Goal: Find specific page/section: Find specific page/section

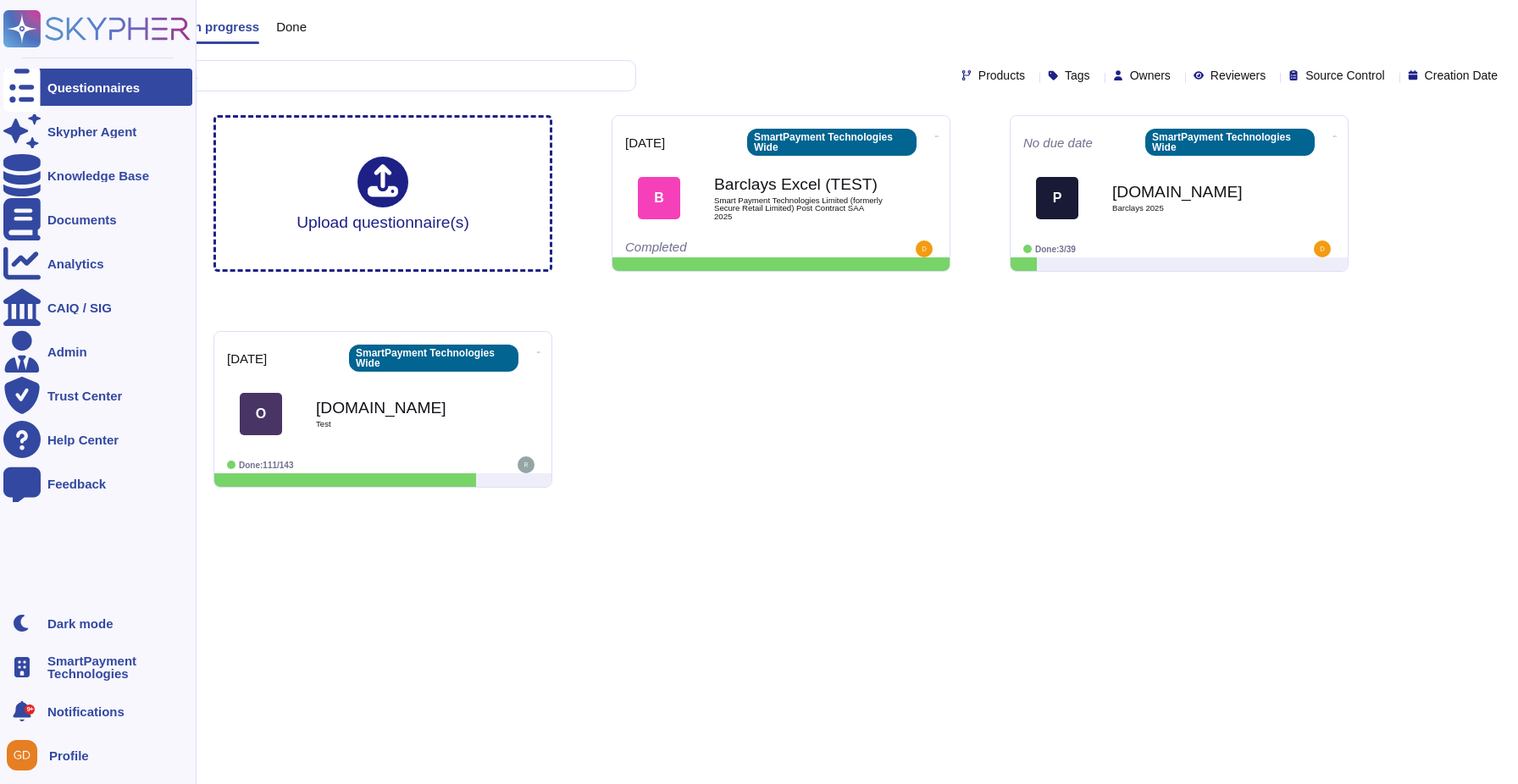
click at [49, 685] on div "SmartPayment Technologies" at bounding box center [98, 668] width 189 height 37
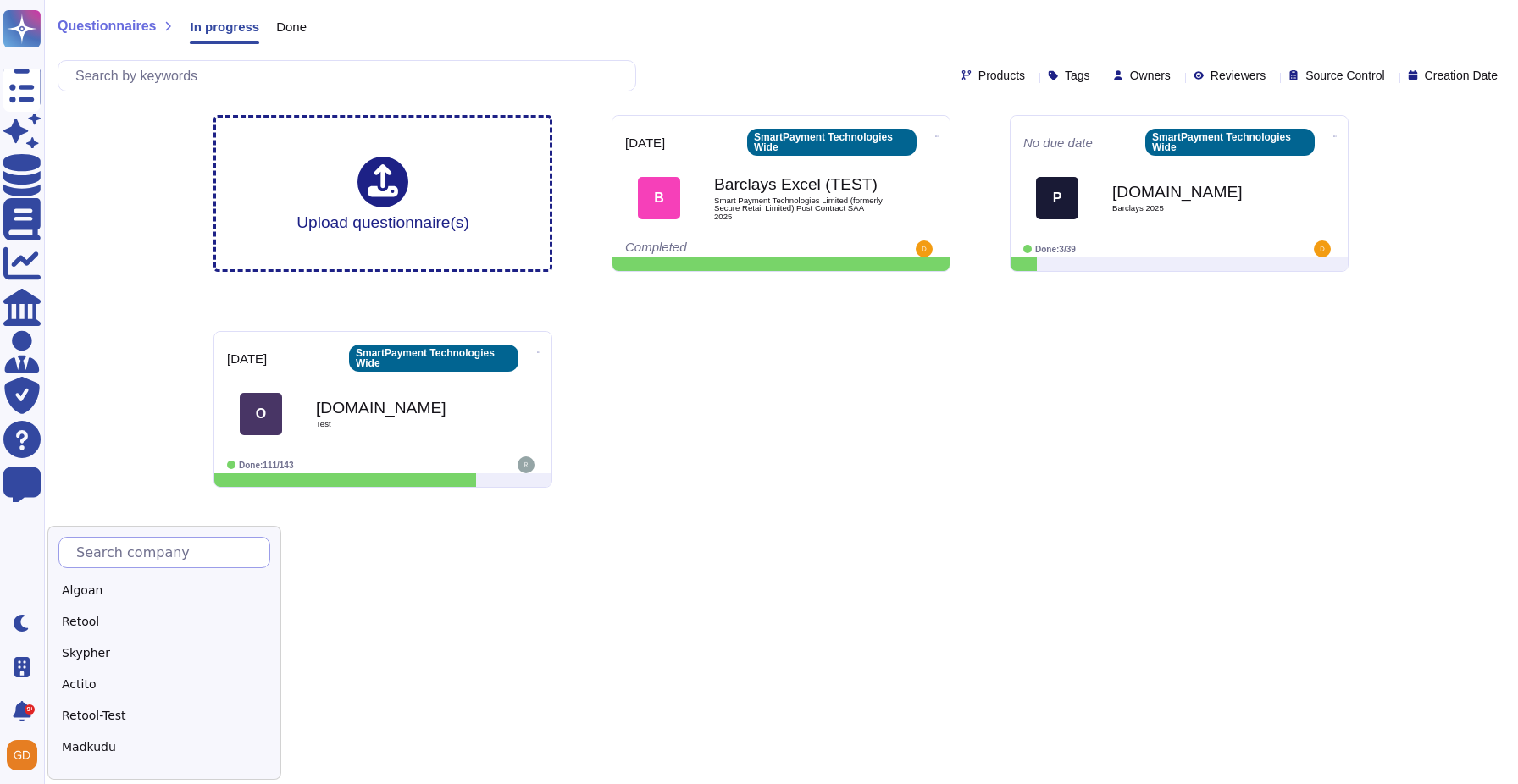
click at [173, 546] on input "text" at bounding box center [168, 553] width 201 height 30
type input "Ede"
click at [140, 589] on div "Edenred" at bounding box center [164, 591] width 212 height 24
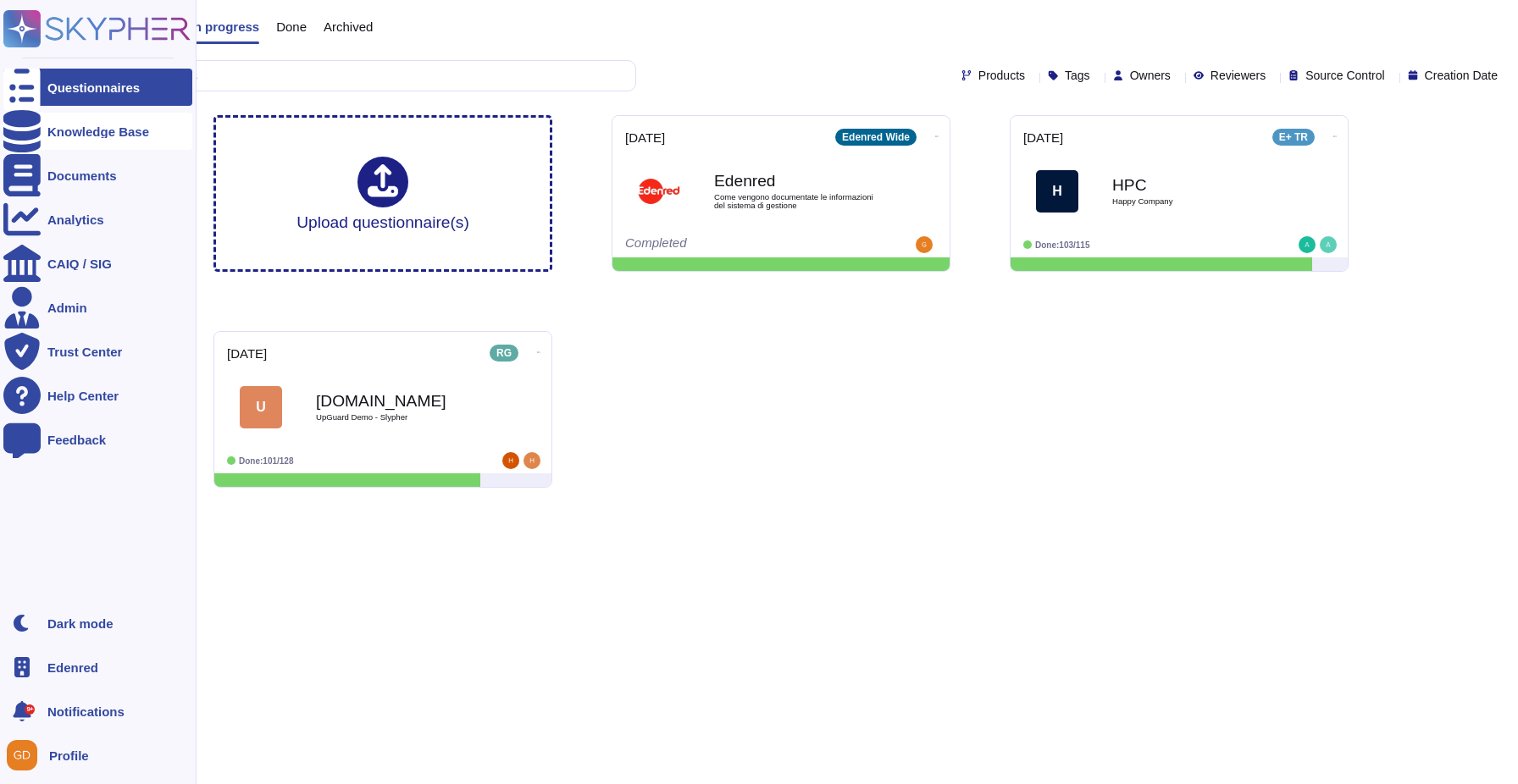
click at [39, 131] on div at bounding box center [22, 131] width 37 height 37
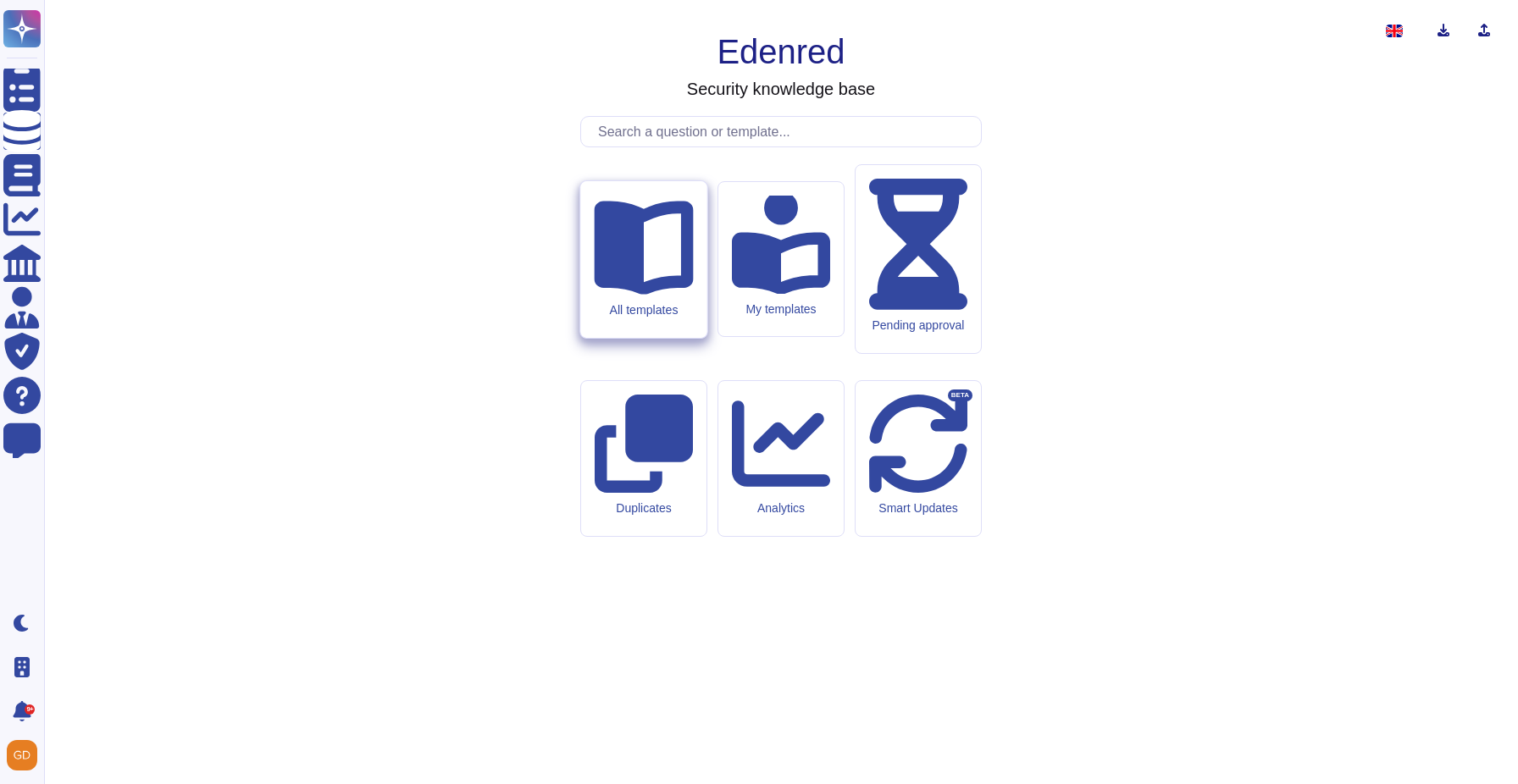
click at [666, 338] on div "All templates" at bounding box center [643, 259] width 126 height 156
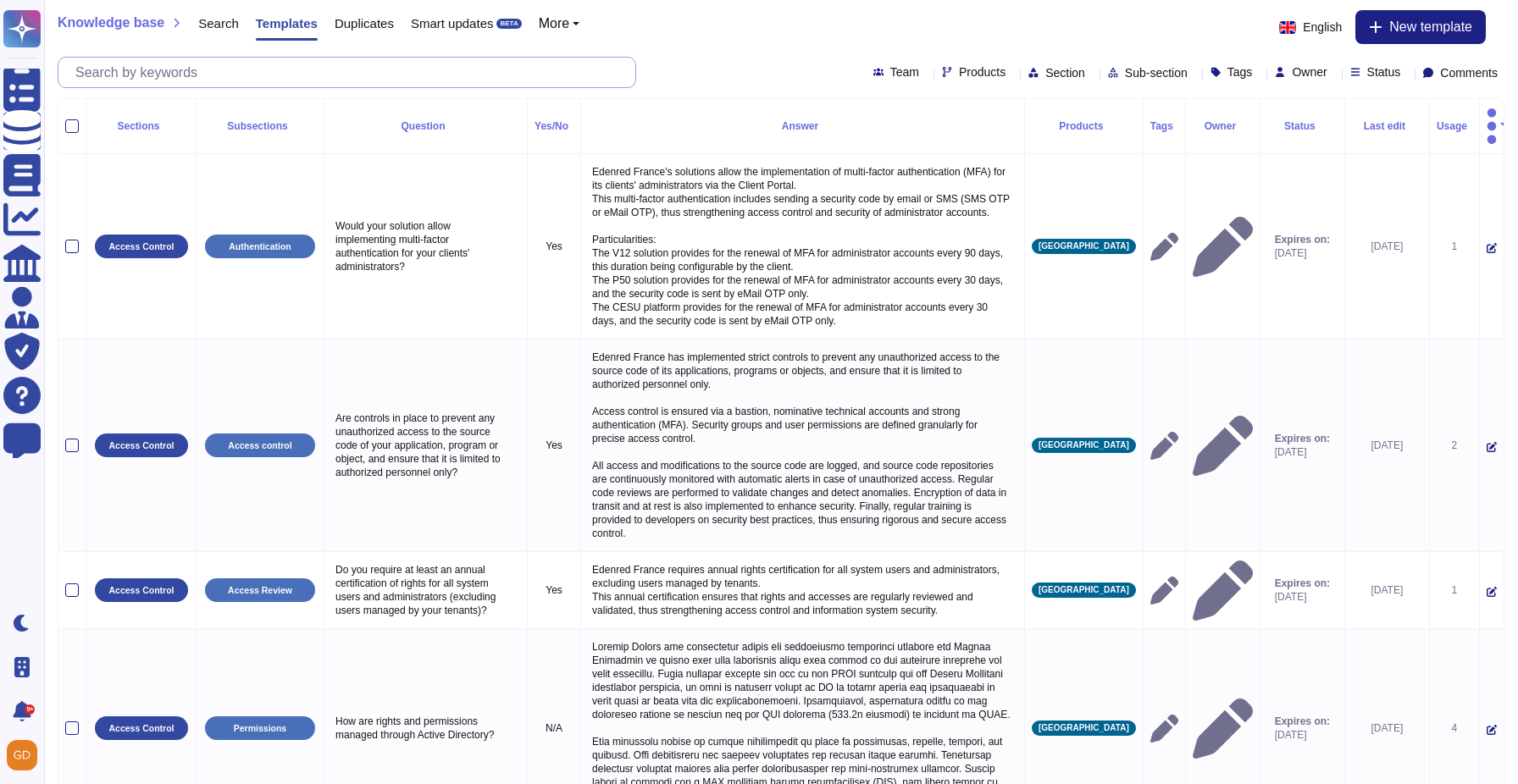
click at [352, 82] on input "text" at bounding box center [350, 72] width 569 height 30
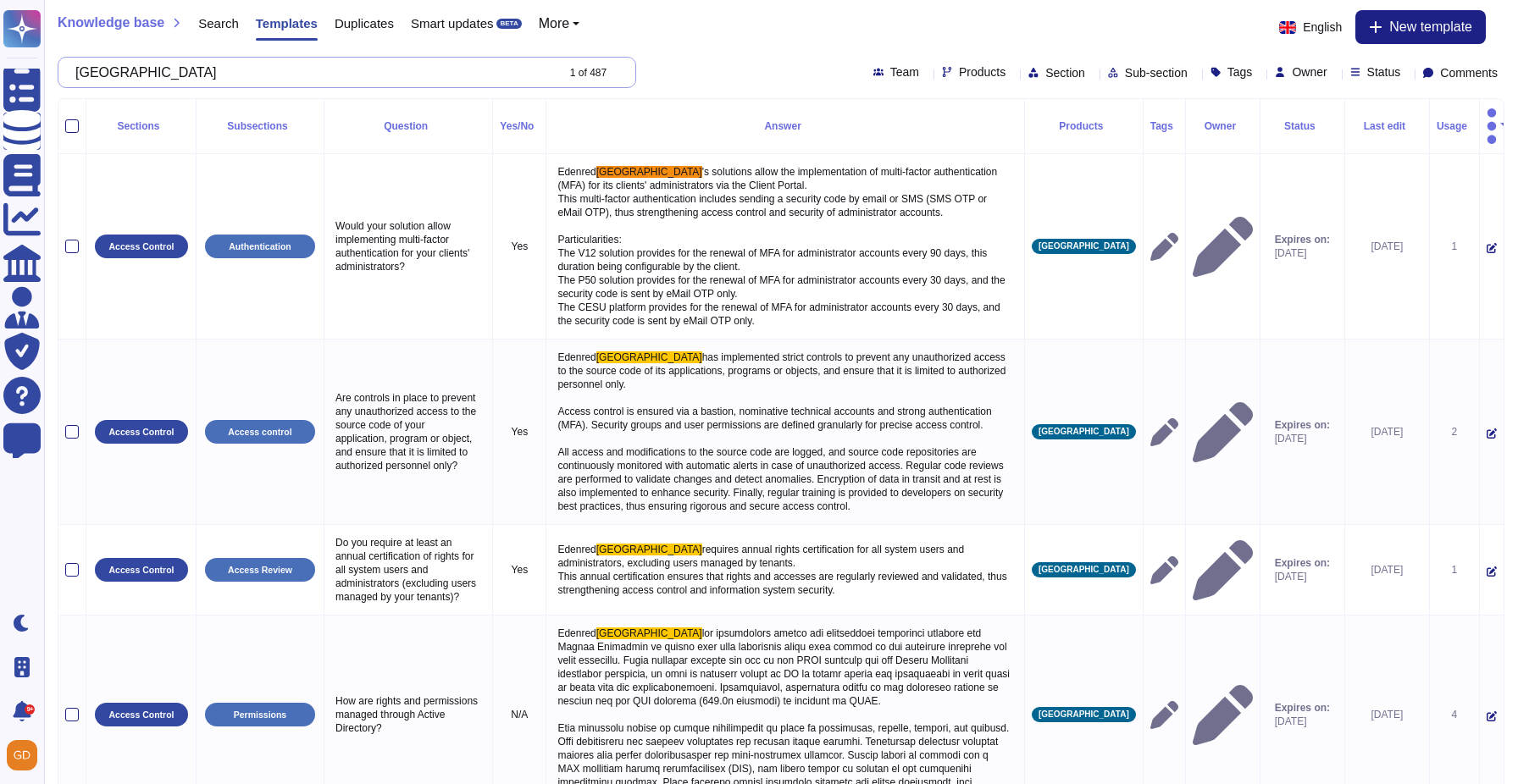
click at [92, 70] on input "[GEOGRAPHIC_DATA]" at bounding box center [310, 72] width 488 height 30
type input "[GEOGRAPHIC_DATA]"
click at [960, 70] on span "Products" at bounding box center [983, 72] width 47 height 12
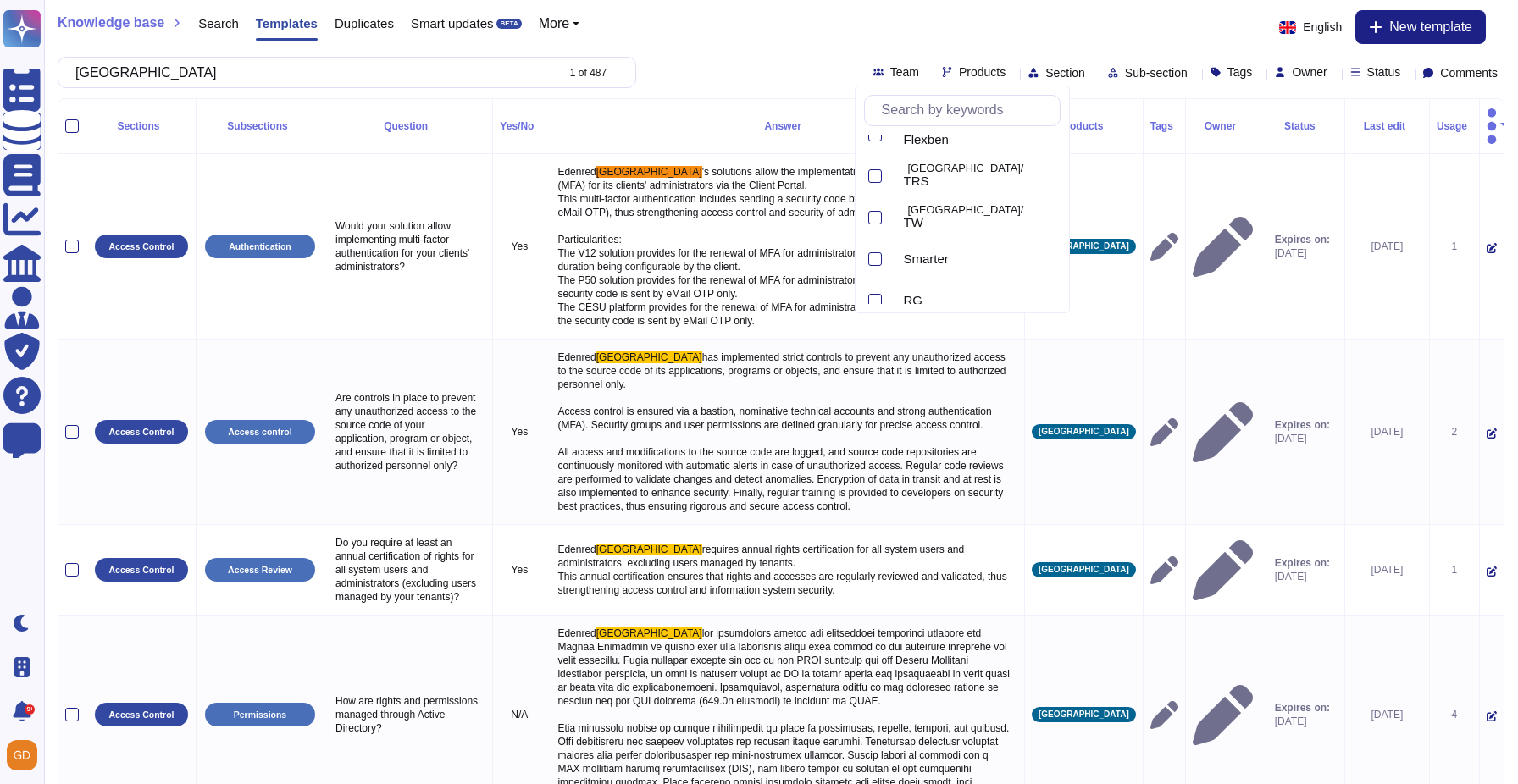
scroll to position [948, 0]
click at [927, 285] on span "Edenred Wide" at bounding box center [945, 285] width 81 height 15
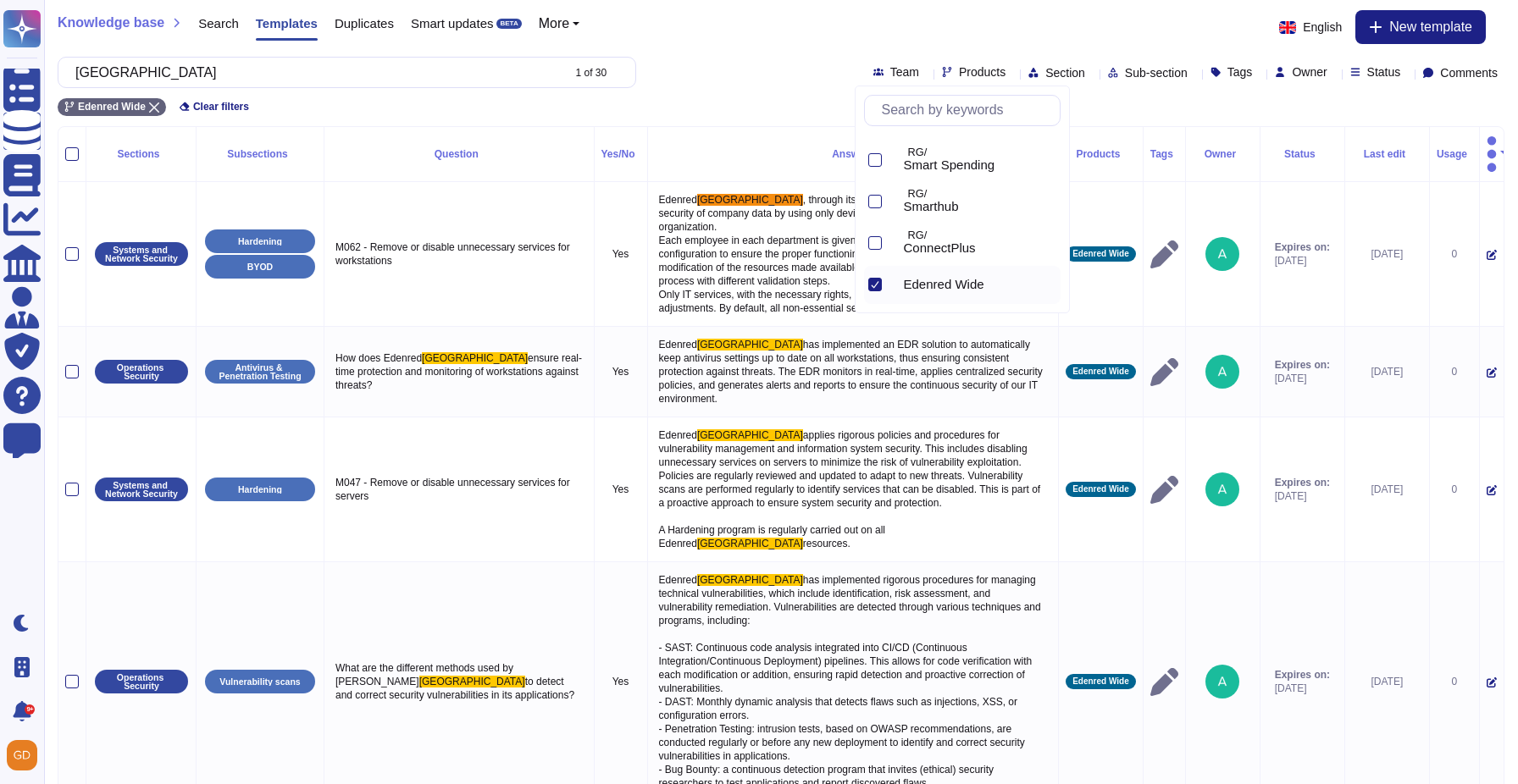
click at [735, 76] on div "France 1 of 30 Team Products Section Sub-section Tags Owner Status Comments" at bounding box center [781, 72] width 1447 height 31
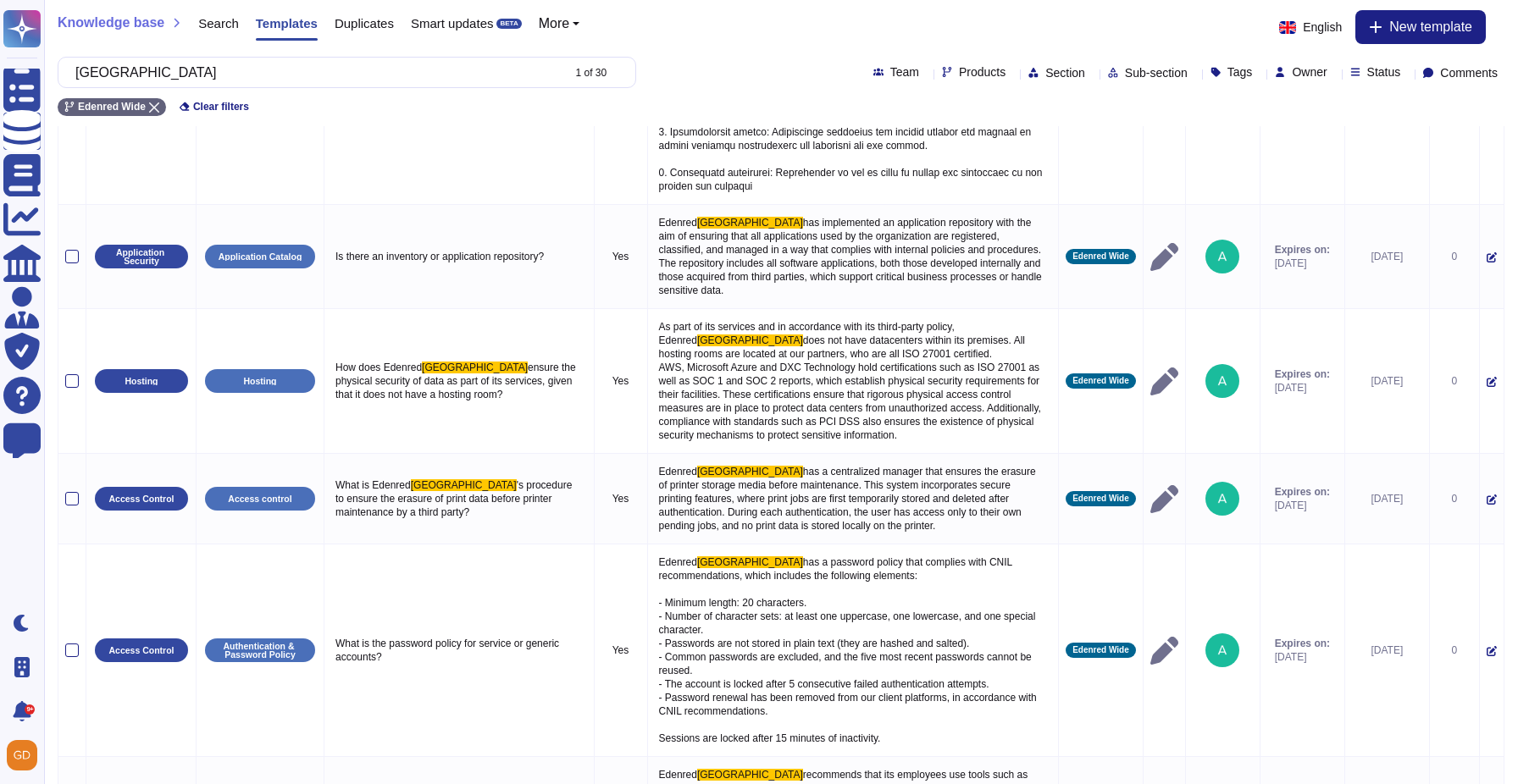
scroll to position [1067, 0]
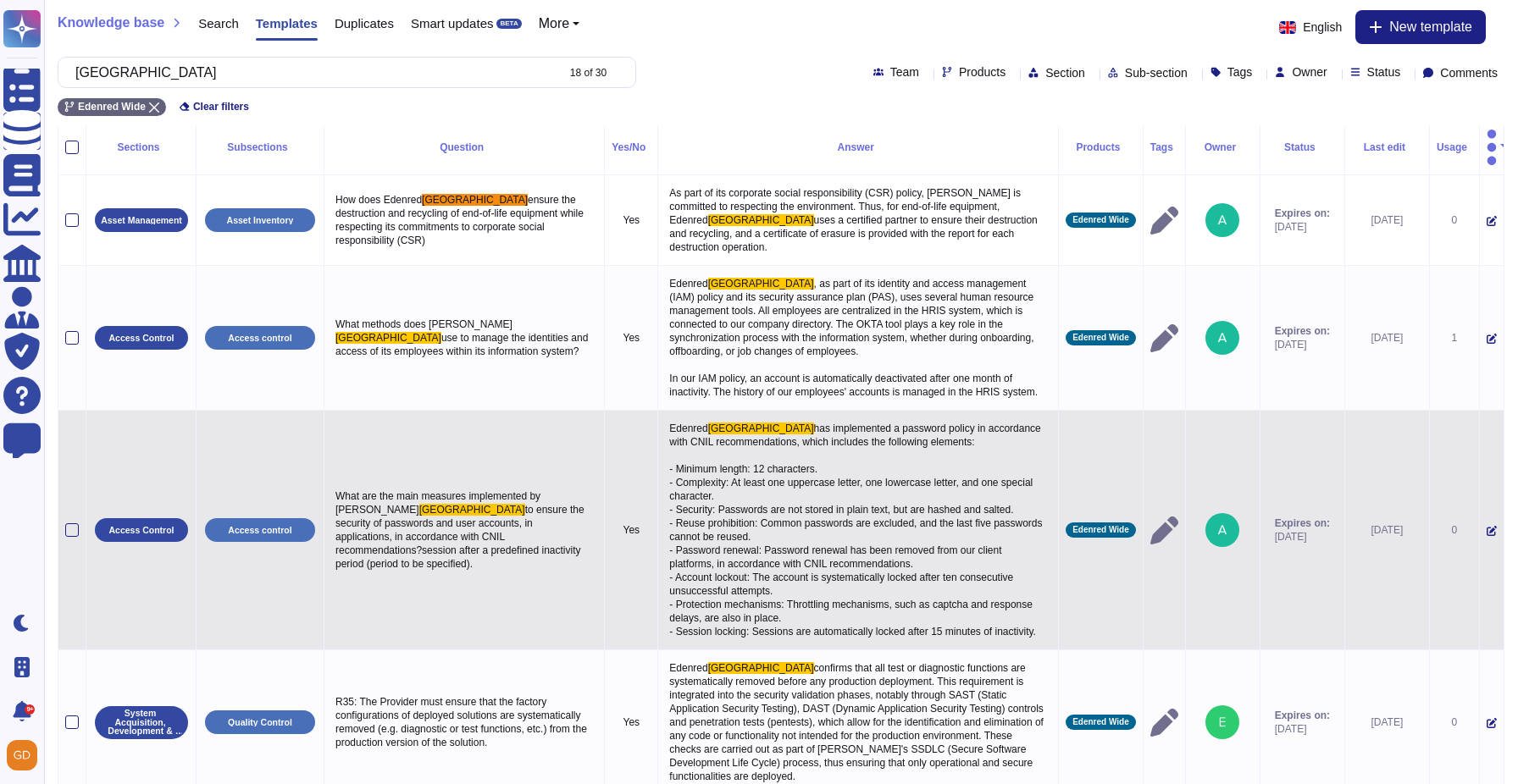
scroll to position [0, 0]
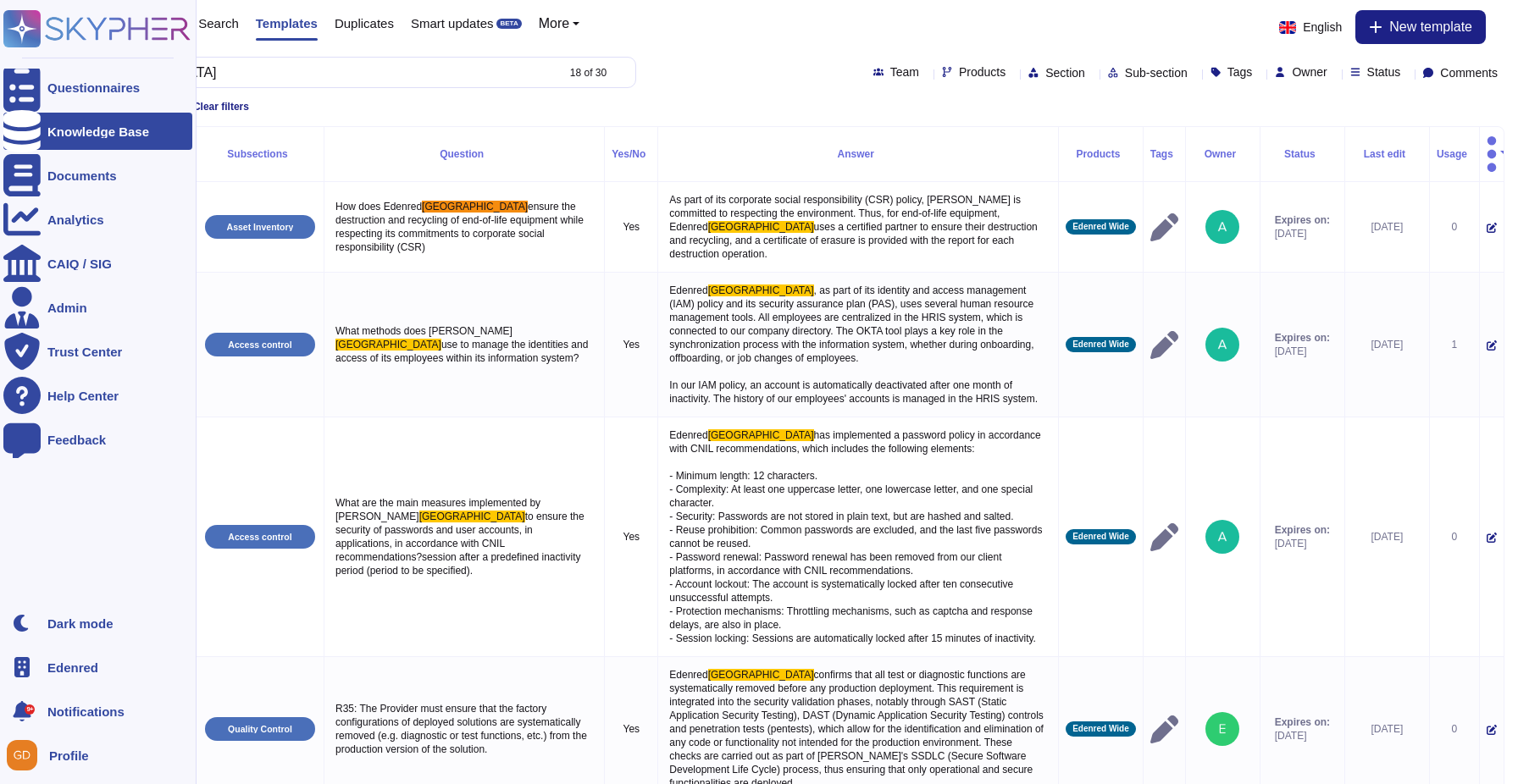
click at [5, 38] on rect at bounding box center [22, 29] width 37 height 37
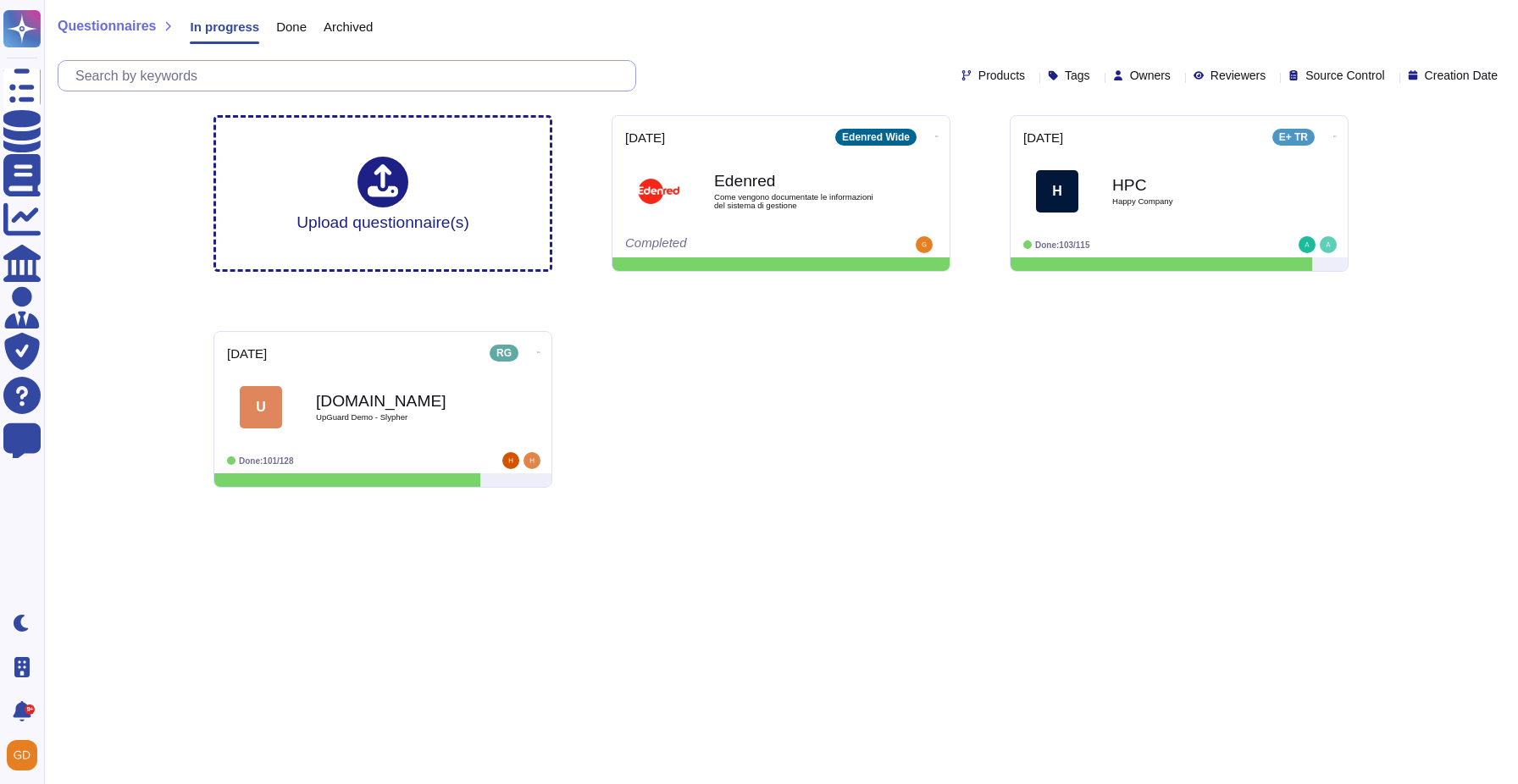
click at [165, 84] on input "text" at bounding box center [350, 76] width 569 height 30
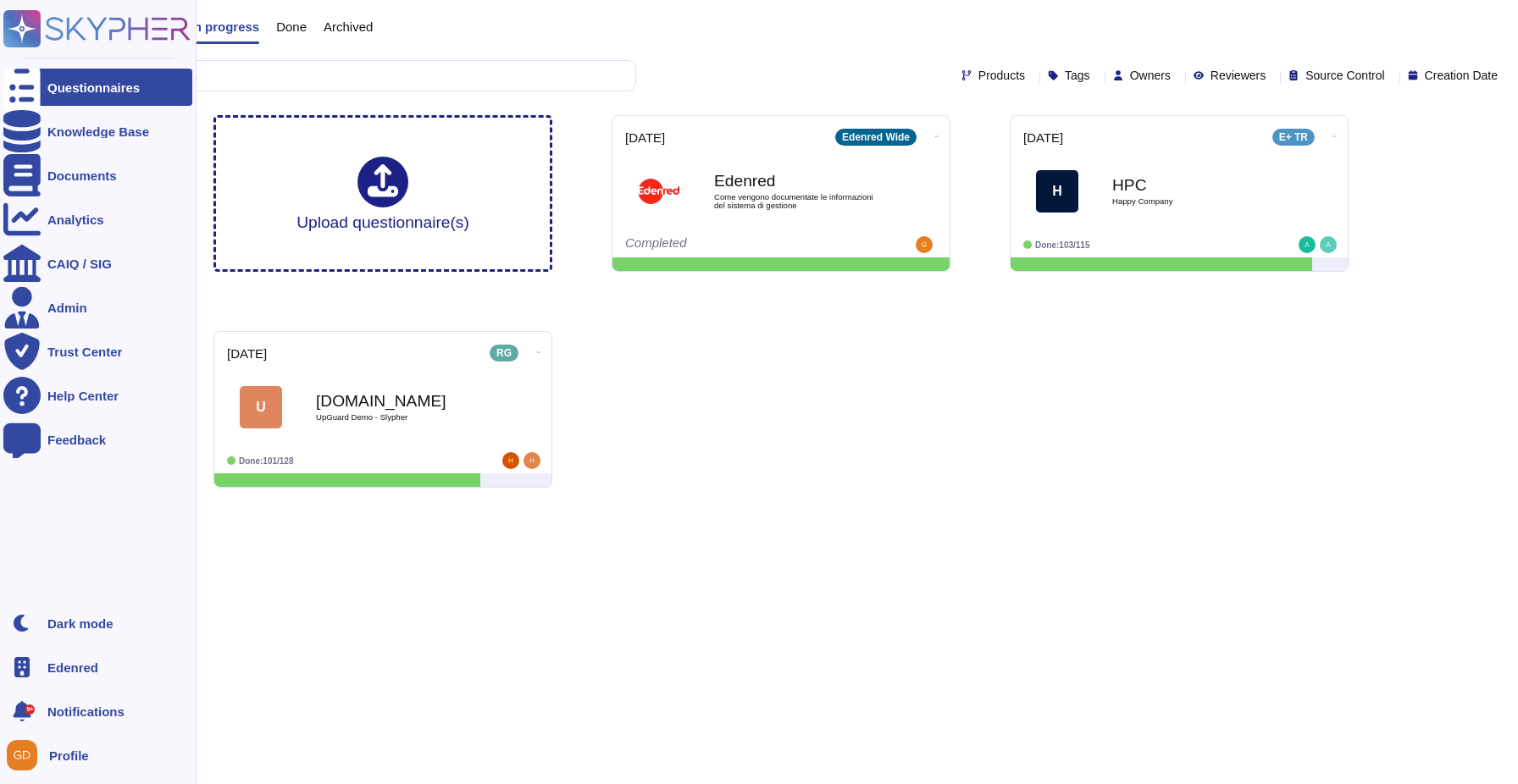
click at [54, 686] on ul "Dark mode Edenred 9+ Notifications Profile" at bounding box center [98, 689] width 189 height 170
click at [54, 667] on span "Edenred" at bounding box center [73, 668] width 51 height 13
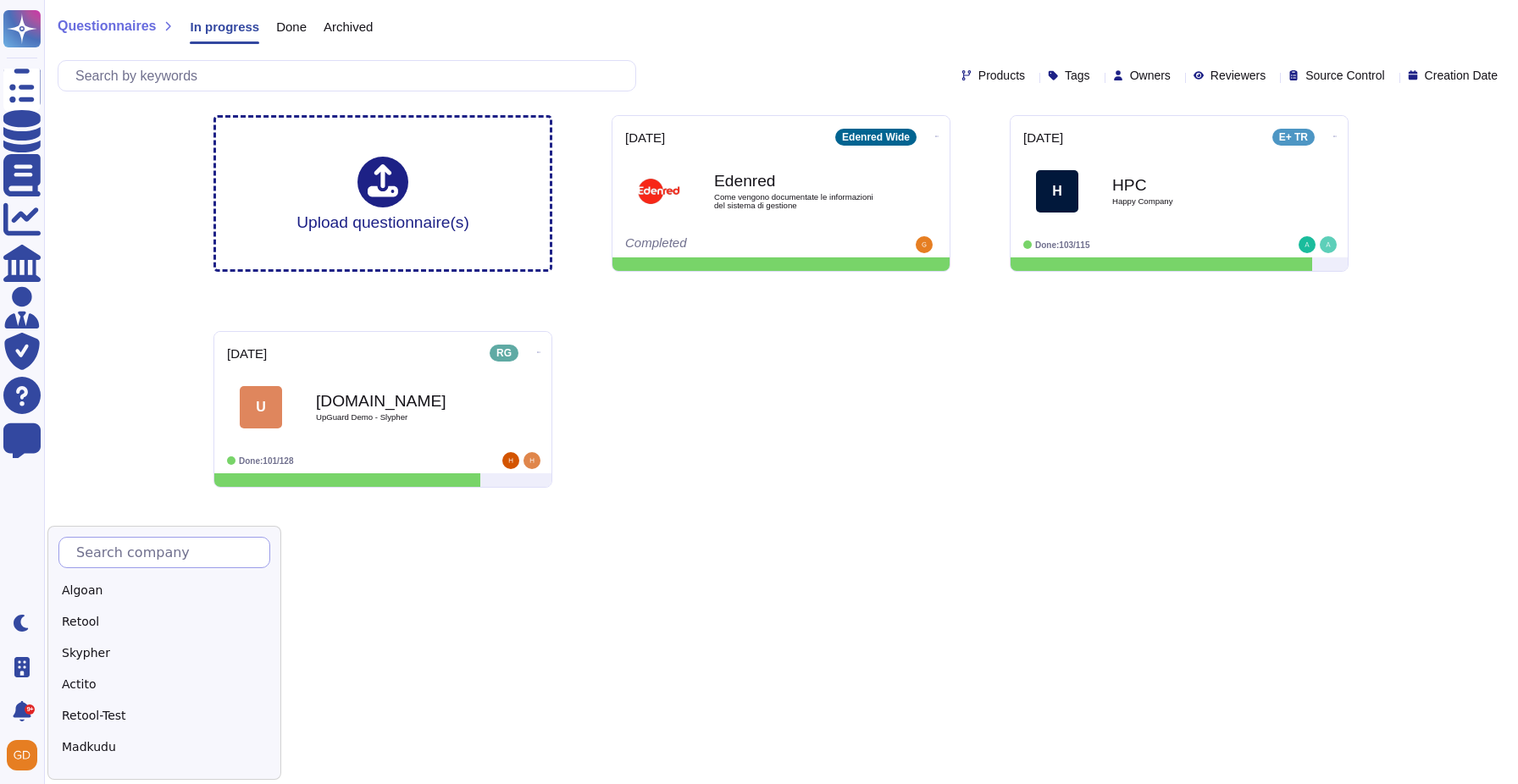
click at [151, 553] on input "text" at bounding box center [168, 553] width 201 height 30
type input "Te"
click at [144, 680] on div "TeamViewer" at bounding box center [164, 685] width 212 height 24
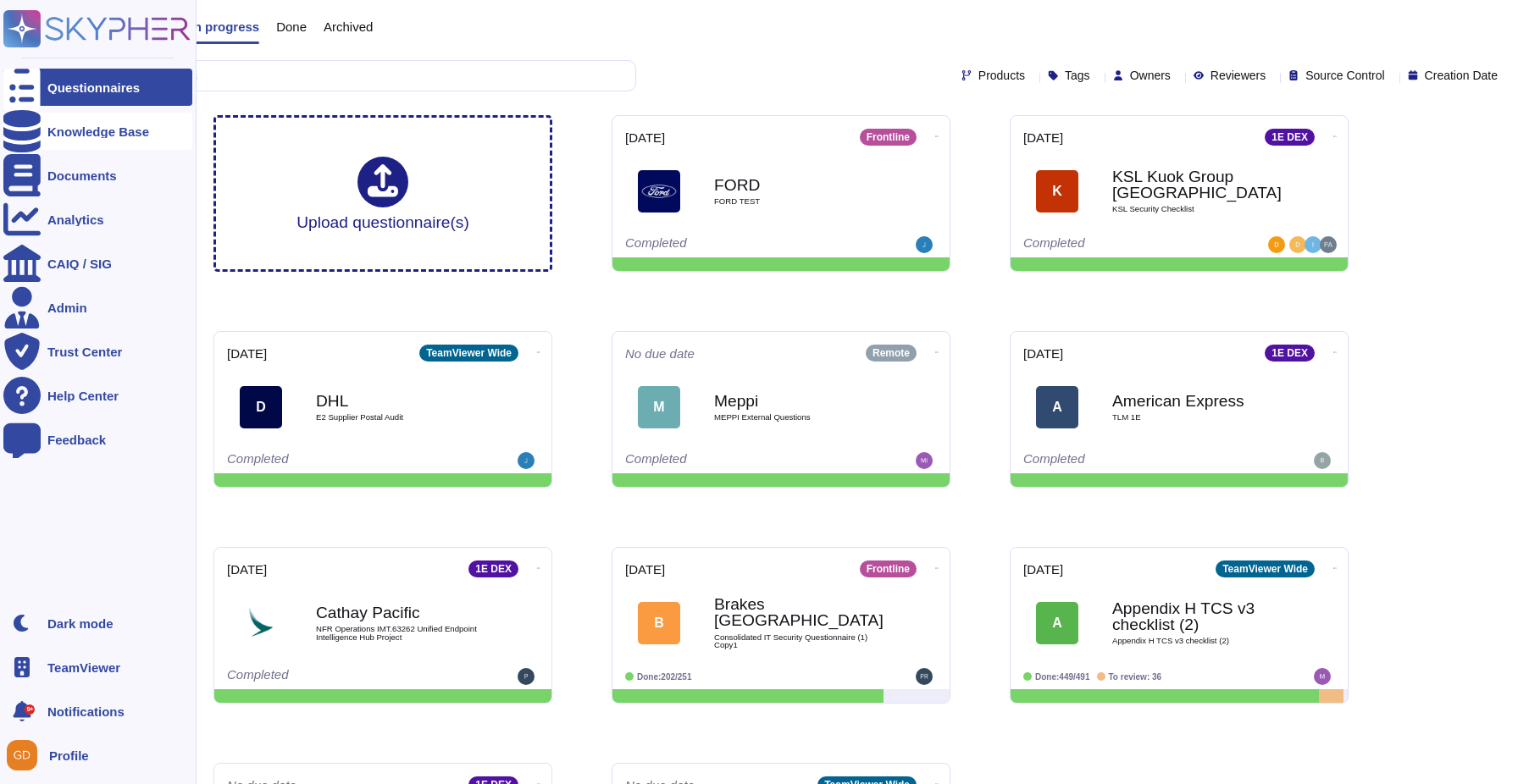
click at [81, 148] on div "Knowledge Base" at bounding box center [98, 131] width 189 height 37
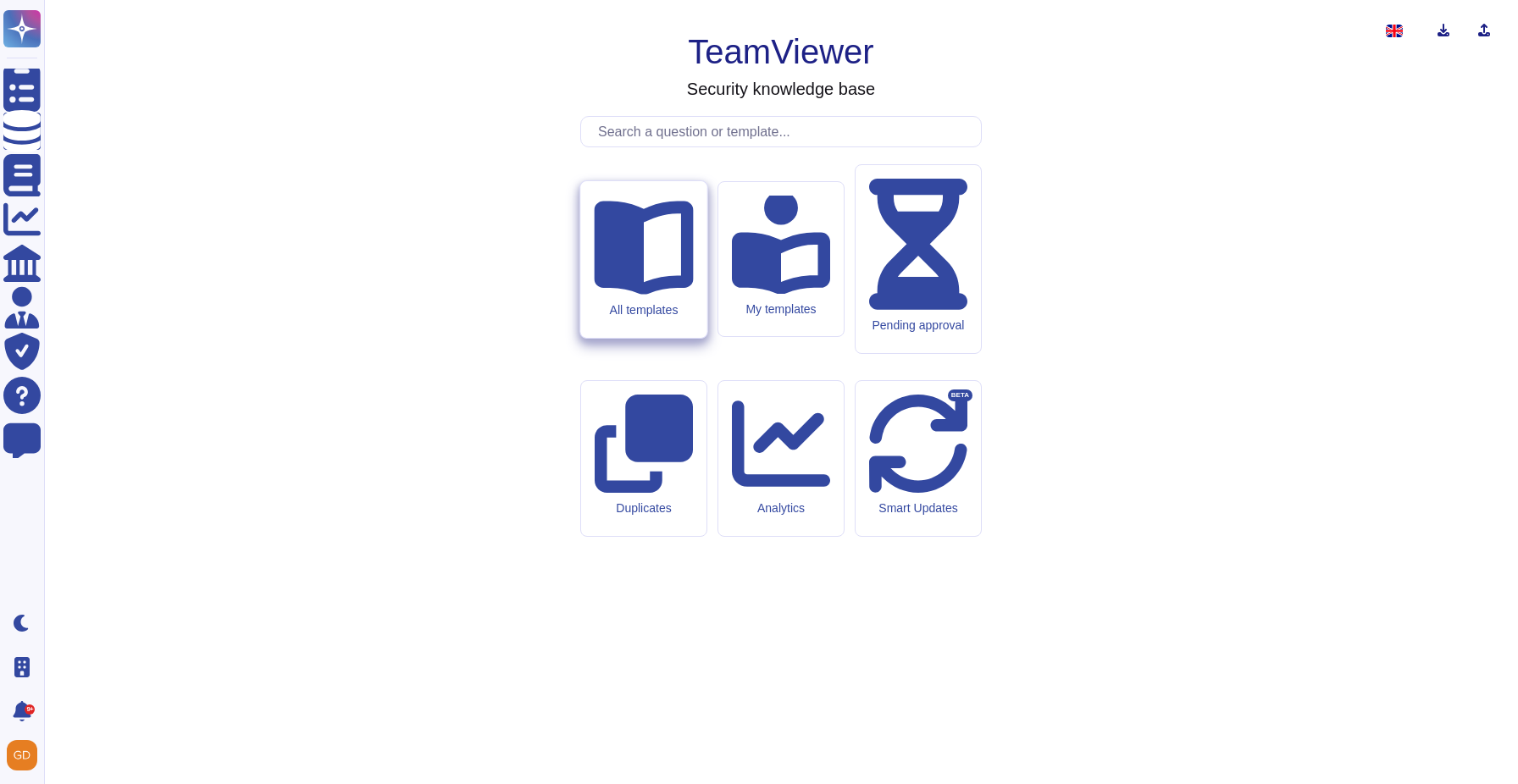
click at [633, 295] on icon at bounding box center [644, 247] width 99 height 94
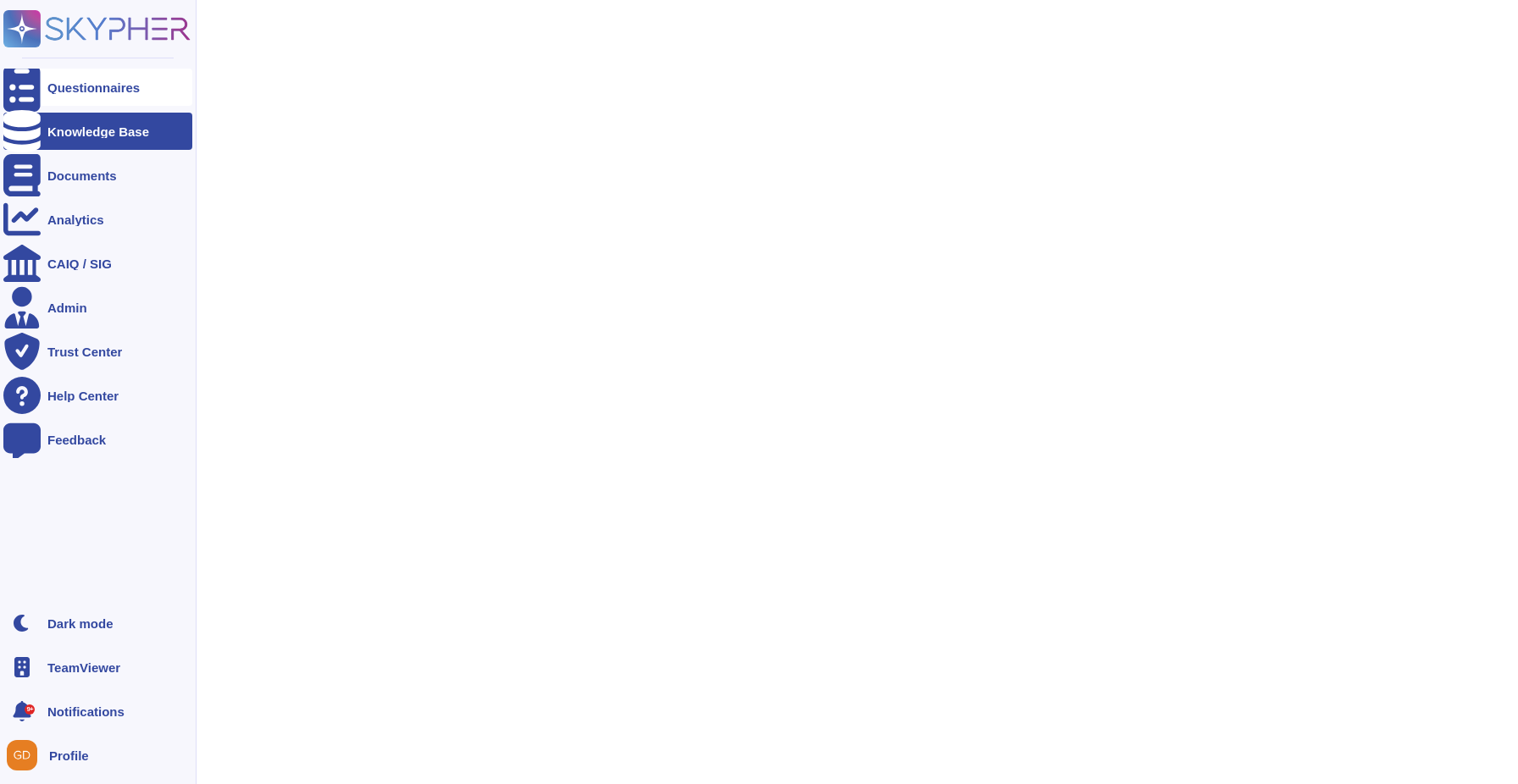
click at [32, 94] on div at bounding box center [22, 87] width 37 height 37
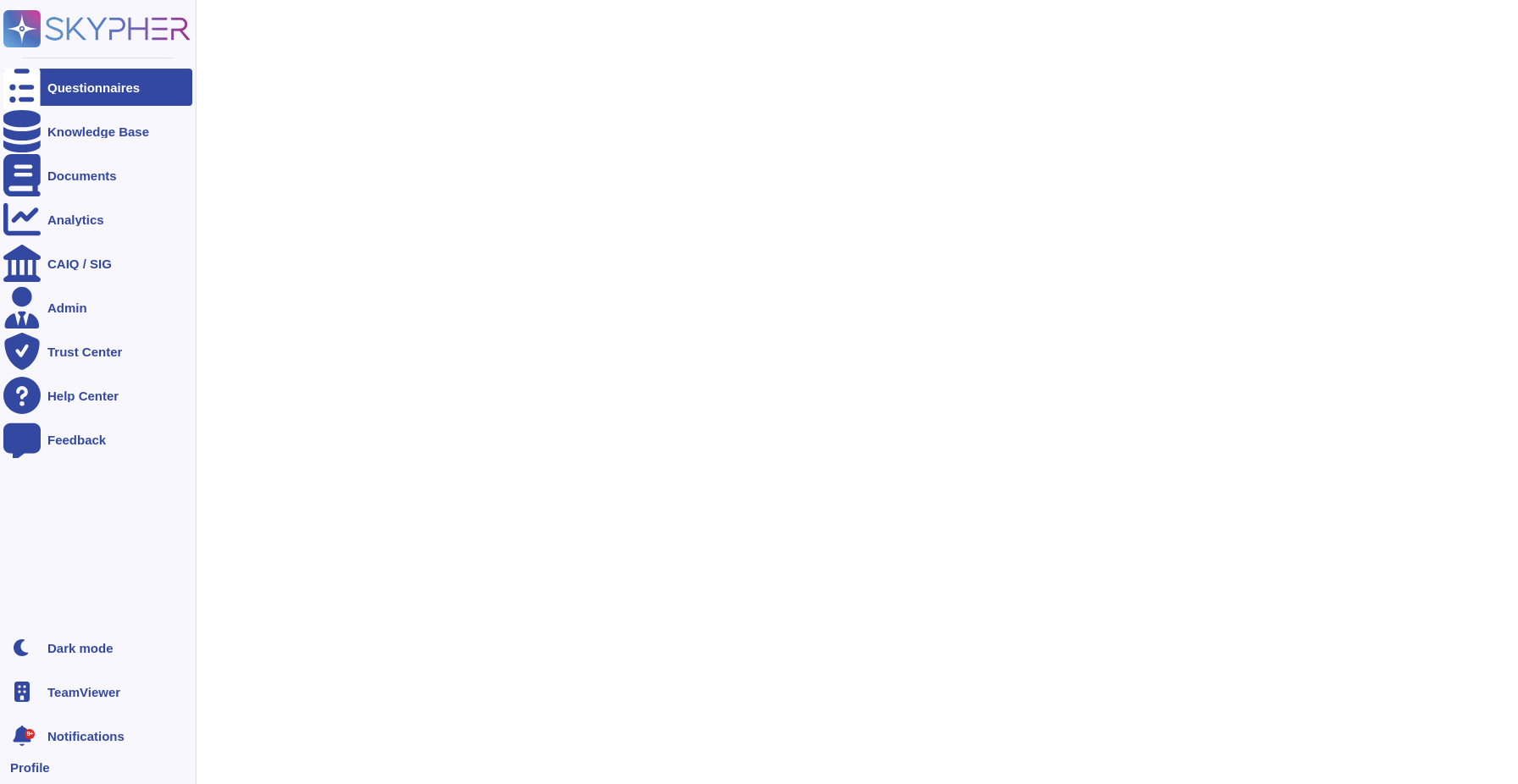
click at [64, 45] on icon at bounding box center [97, 29] width 187 height 37
